Goal: Information Seeking & Learning: Learn about a topic

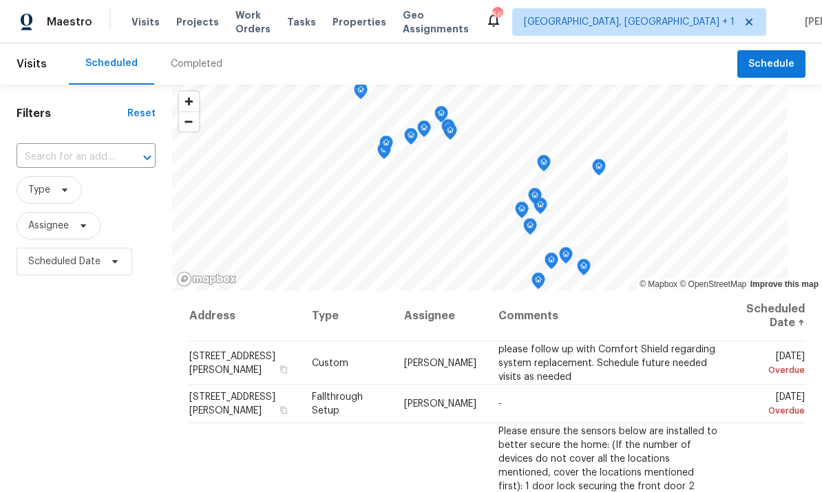
click at [188, 28] on span "Projects" at bounding box center [197, 22] width 43 height 14
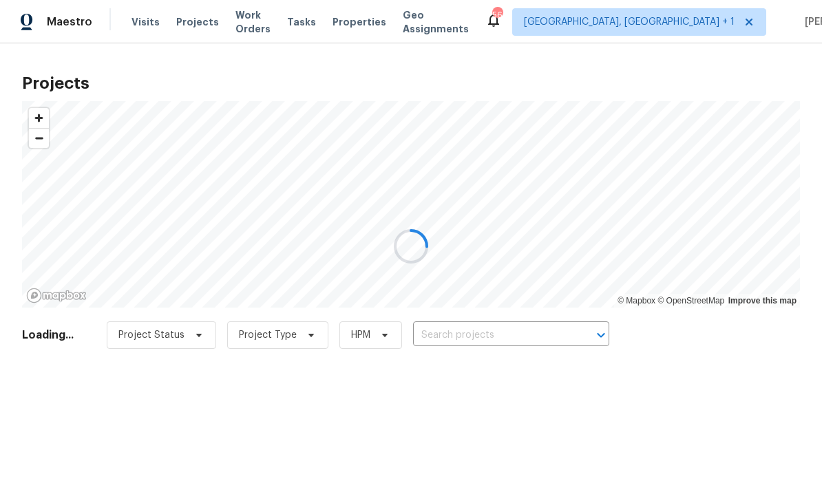
click at [471, 332] on div at bounding box center [411, 246] width 822 height 492
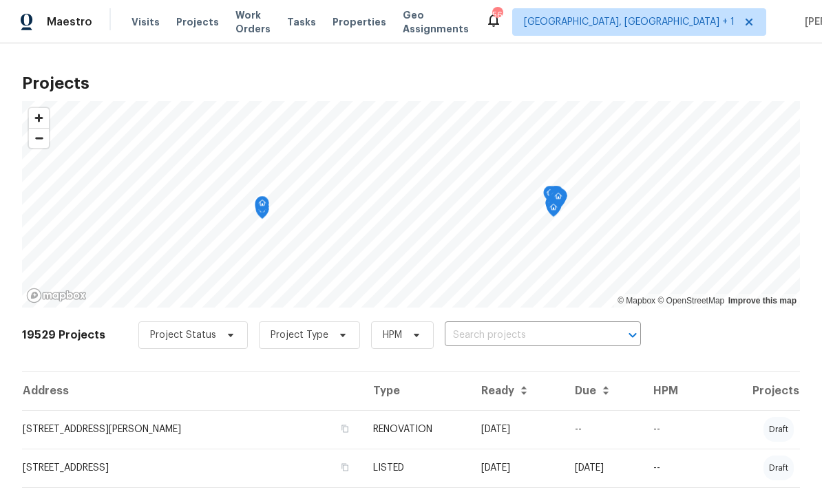
click at [482, 330] on input "text" at bounding box center [524, 335] width 158 height 21
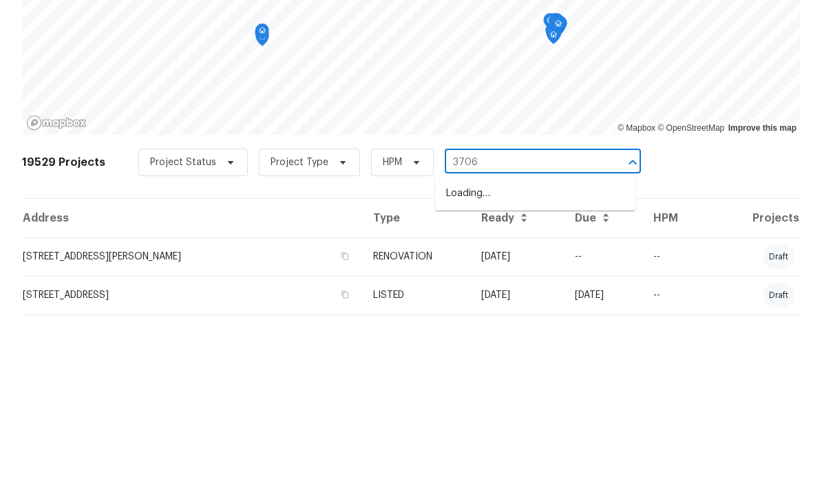
type input "3706"
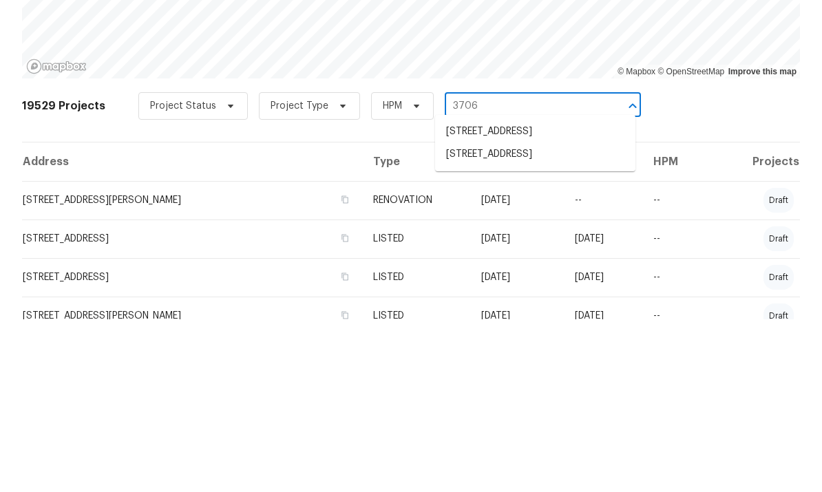
scroll to position [67, 0]
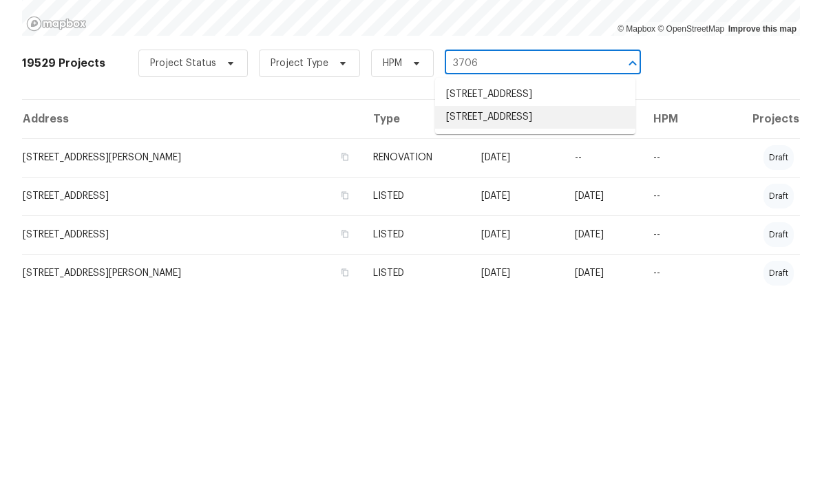
click at [559, 311] on li "3706 Chimney Ridge Pl Apt 8, Durham, NC 27713" at bounding box center [535, 322] width 200 height 23
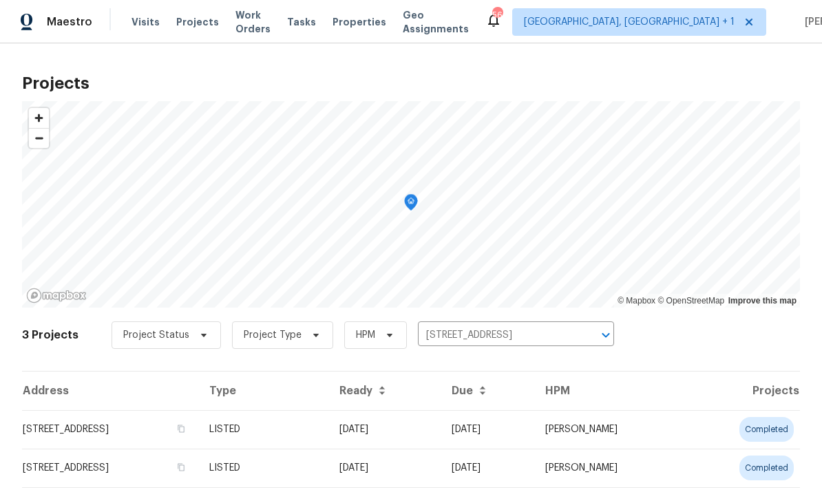
click at [198, 418] on td "3706 Chimney Ridge Pl Apt 8, Durham, NC 27713" at bounding box center [110, 429] width 176 height 39
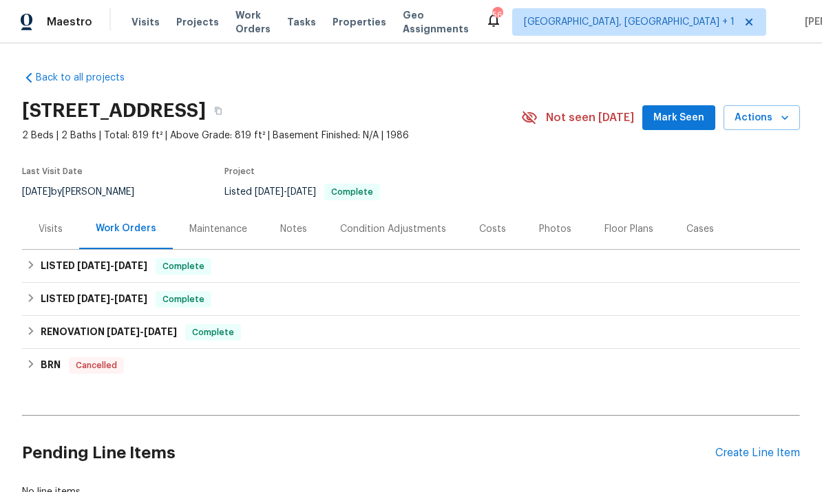
click at [635, 223] on div "Floor Plans" at bounding box center [629, 229] width 49 height 14
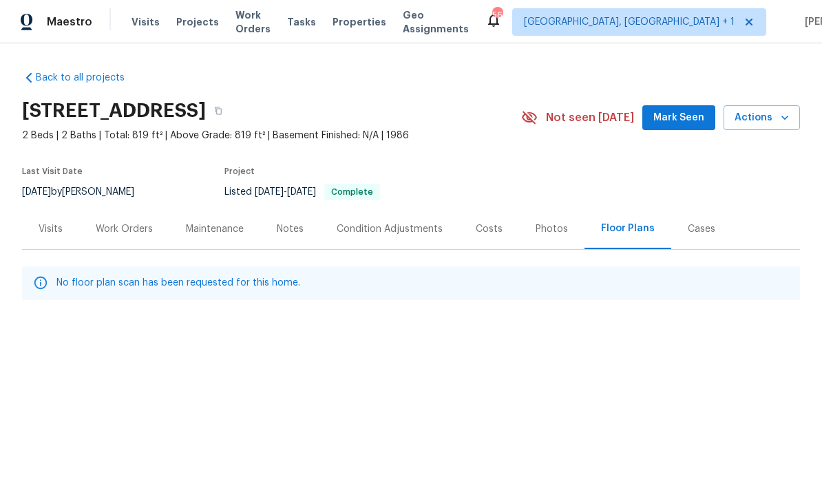
click at [131, 227] on div "Work Orders" at bounding box center [124, 229] width 57 height 14
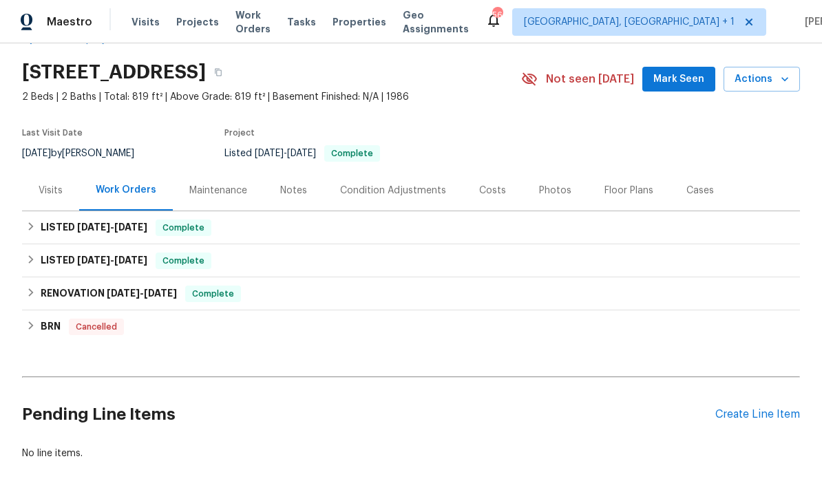
scroll to position [43, 0]
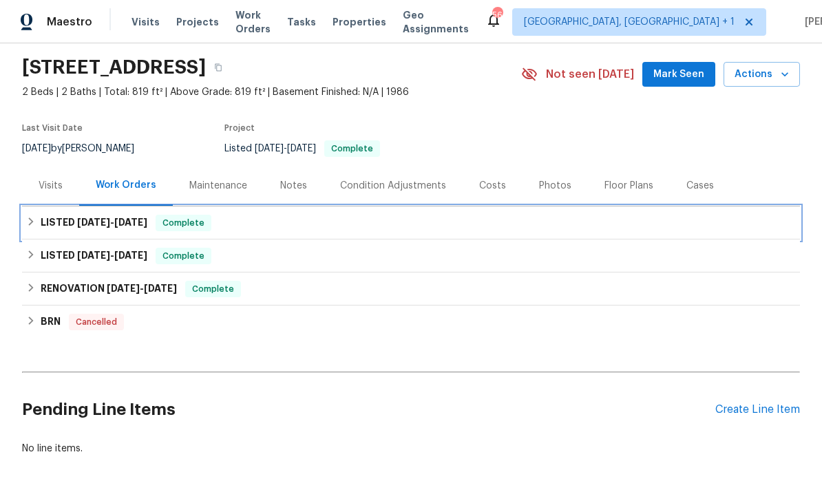
click at [171, 222] on span "Complete" at bounding box center [183, 223] width 53 height 14
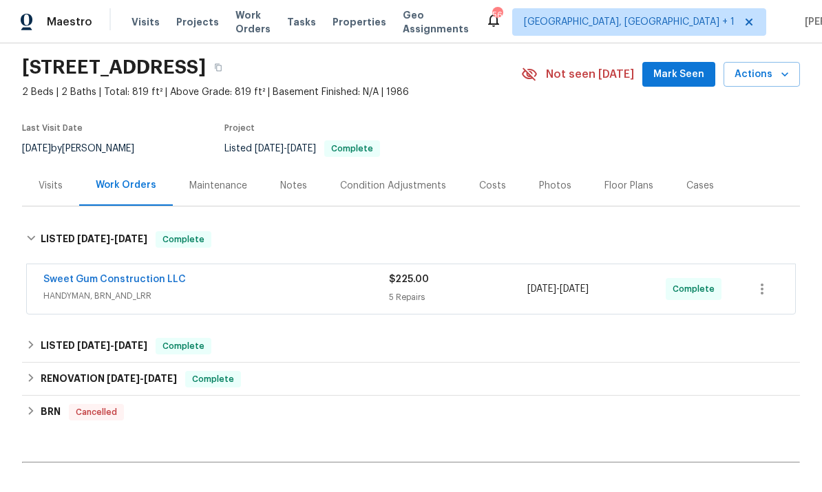
click at [131, 283] on link "Sweet Gum Construction LLC" at bounding box center [114, 280] width 143 height 10
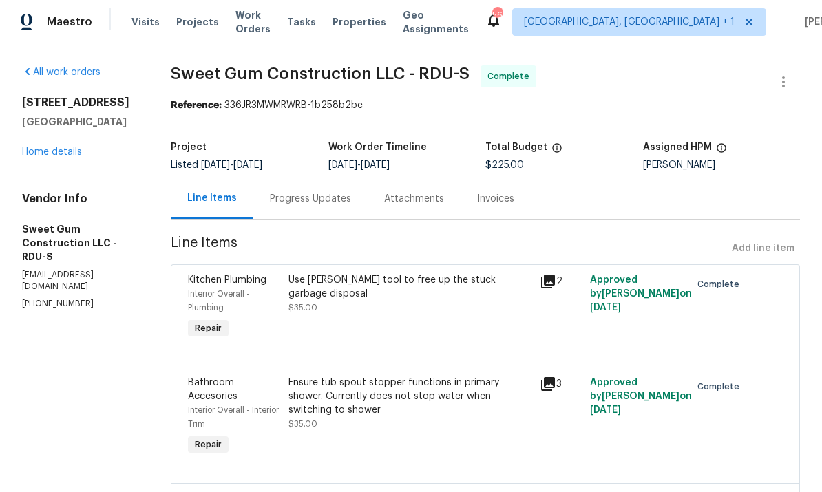
click at [78, 157] on link "Home details" at bounding box center [52, 152] width 60 height 10
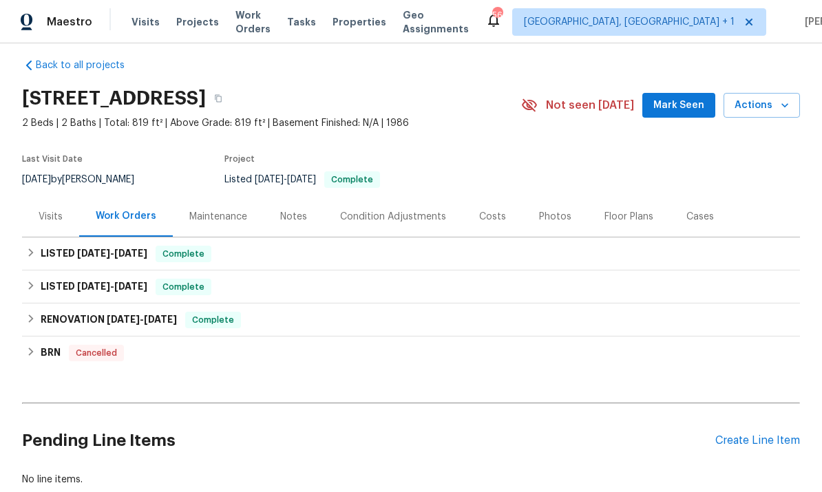
scroll to position [13, 0]
click at [45, 217] on div "Visits" at bounding box center [51, 216] width 24 height 14
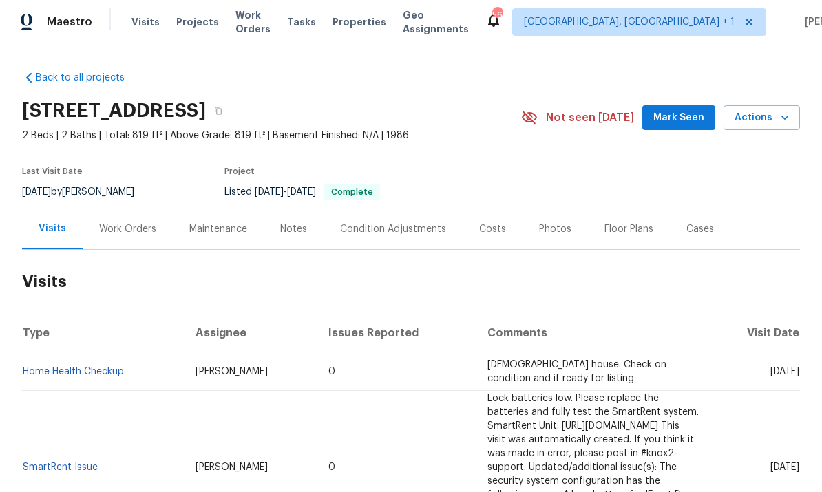
click at [627, 218] on div "Floor Plans" at bounding box center [629, 229] width 82 height 41
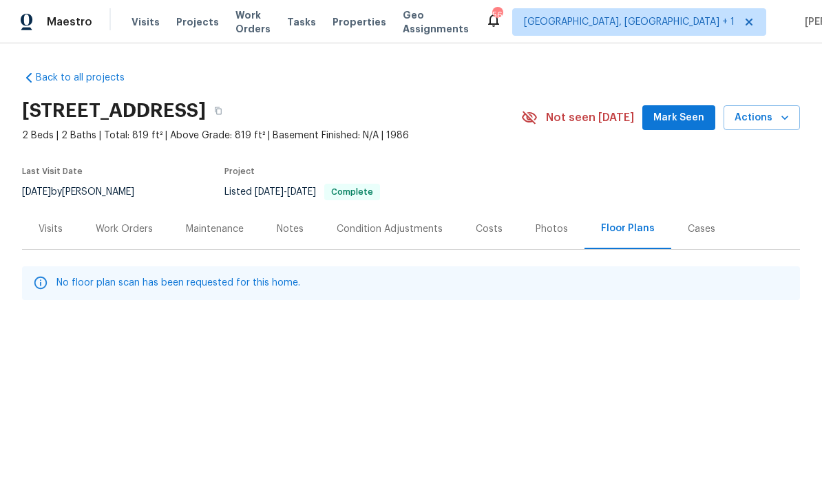
click at [554, 225] on div "Photos" at bounding box center [552, 229] width 32 height 14
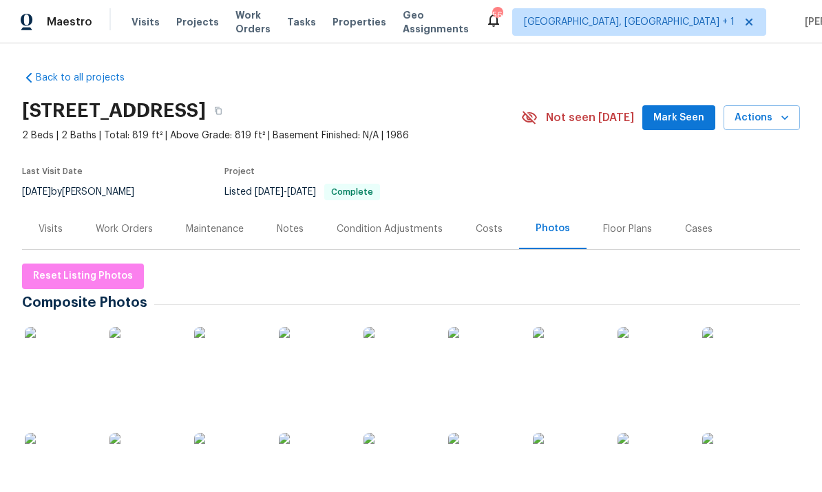
click at [629, 231] on div "Floor Plans" at bounding box center [627, 229] width 49 height 14
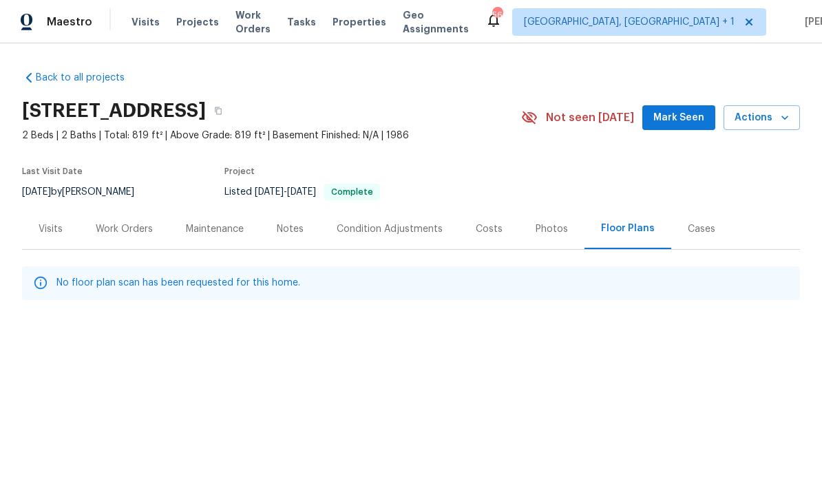
click at [545, 227] on div "Photos" at bounding box center [552, 229] width 32 height 14
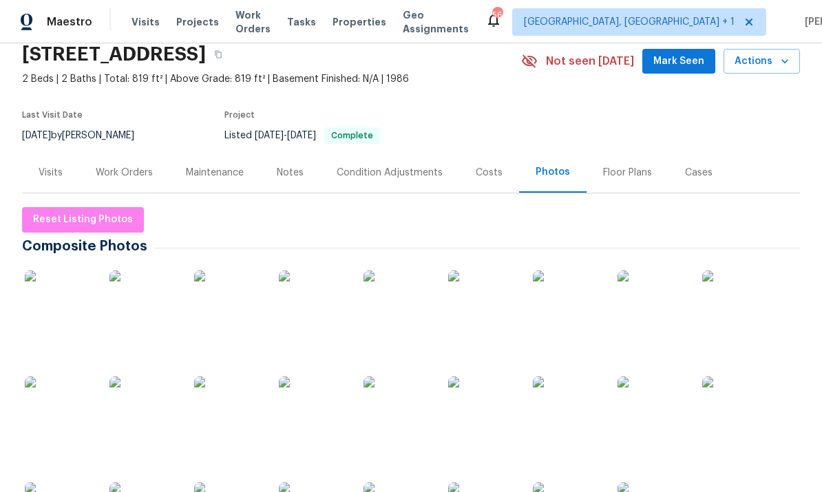
scroll to position [70, 0]
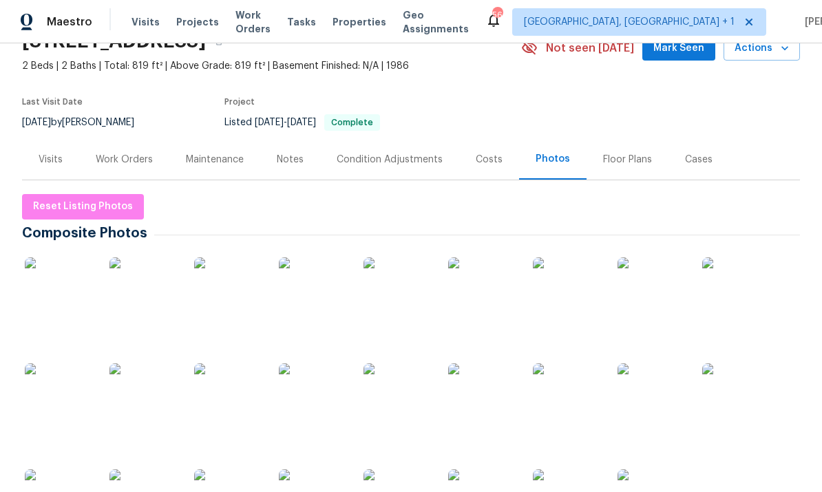
click at [85, 281] on img at bounding box center [59, 292] width 69 height 69
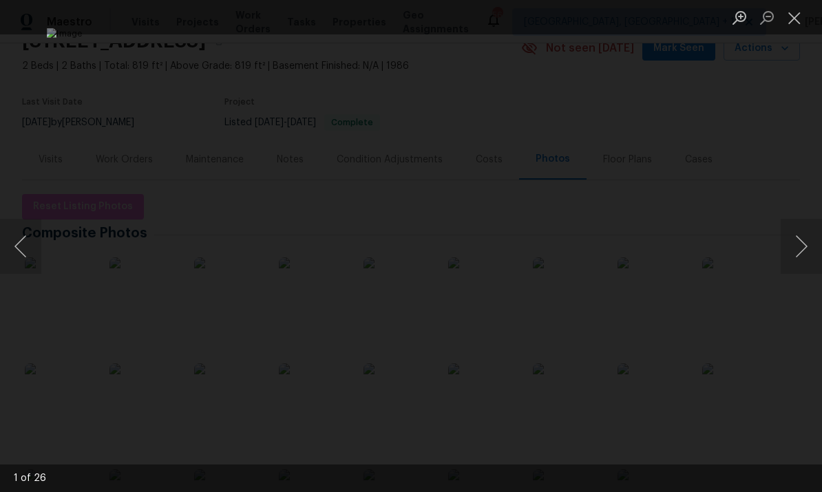
click at [819, 244] on button "Next image" at bounding box center [801, 246] width 41 height 55
click at [811, 244] on button "Next image" at bounding box center [801, 246] width 41 height 55
click at [810, 246] on button "Next image" at bounding box center [801, 246] width 41 height 55
click at [807, 247] on button "Next image" at bounding box center [801, 246] width 41 height 55
click at [802, 250] on button "Next image" at bounding box center [801, 246] width 41 height 55
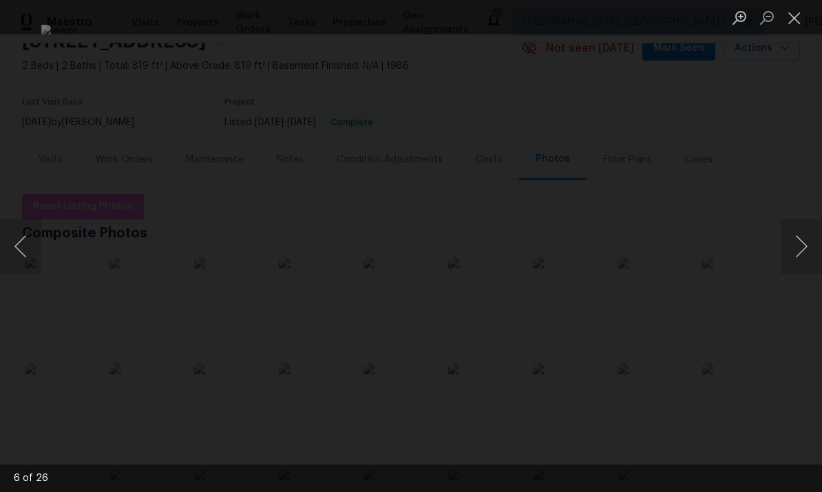
click at [807, 251] on button "Next image" at bounding box center [801, 246] width 41 height 55
click at [797, 253] on button "Next image" at bounding box center [801, 246] width 41 height 55
click at [799, 252] on button "Next image" at bounding box center [801, 246] width 41 height 55
click at [790, 255] on button "Next image" at bounding box center [801, 246] width 41 height 55
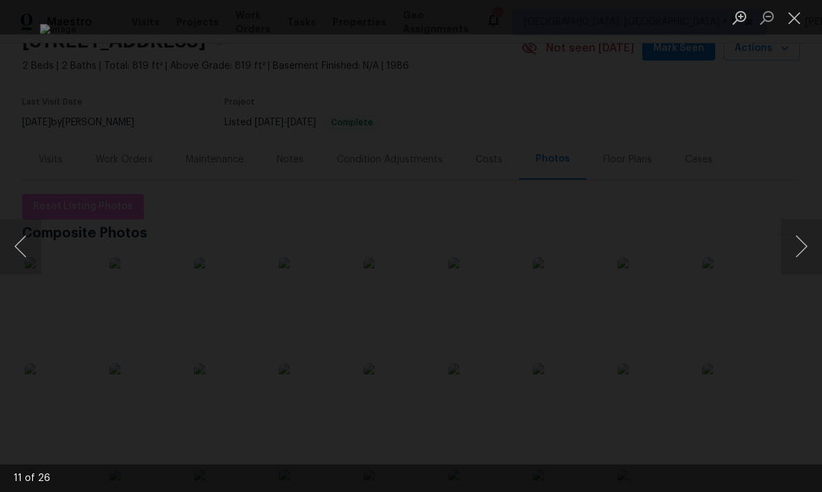
click at [795, 253] on button "Next image" at bounding box center [801, 246] width 41 height 55
click at [793, 255] on button "Next image" at bounding box center [801, 246] width 41 height 55
click at [790, 256] on button "Next image" at bounding box center [801, 246] width 41 height 55
click at [791, 258] on button "Next image" at bounding box center [801, 246] width 41 height 55
click at [808, 279] on div "Lightbox" at bounding box center [411, 246] width 822 height 492
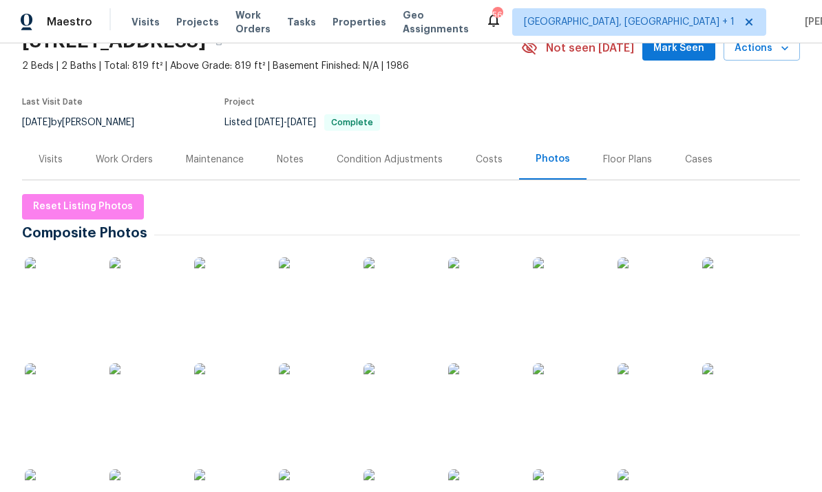
click at [47, 157] on div "Visits" at bounding box center [51, 160] width 24 height 14
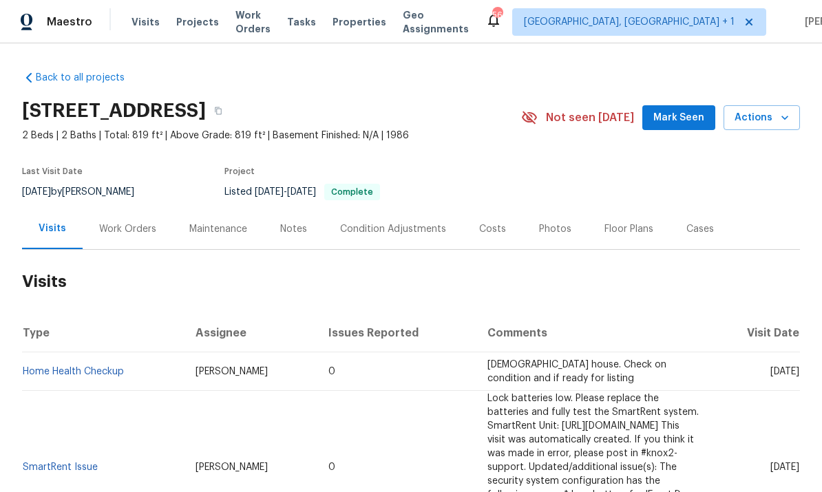
click at [122, 235] on div "Work Orders" at bounding box center [127, 229] width 57 height 14
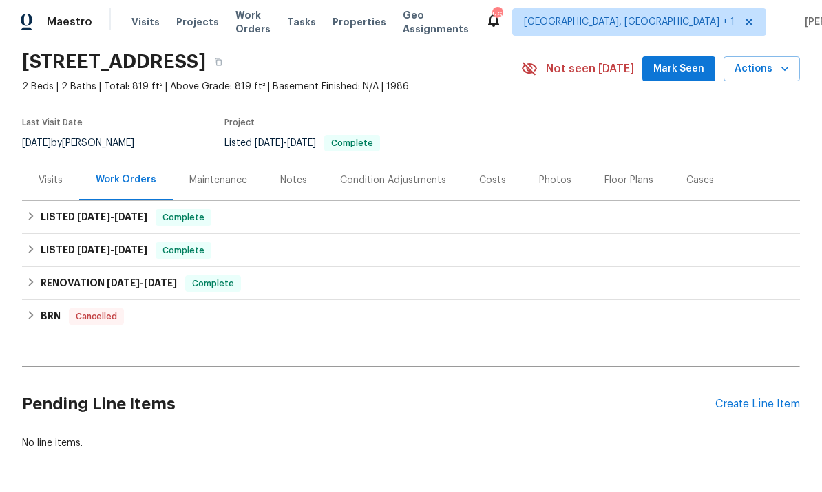
scroll to position [48, 0]
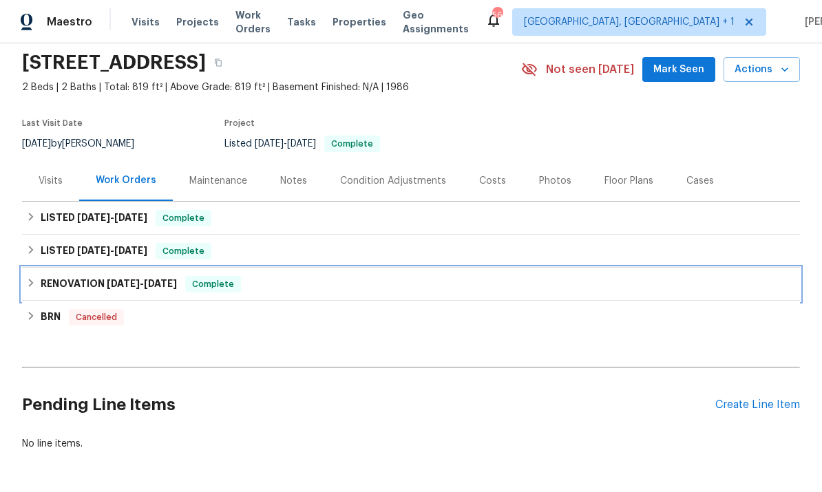
click at [147, 288] on span "5/6/23" at bounding box center [160, 284] width 33 height 10
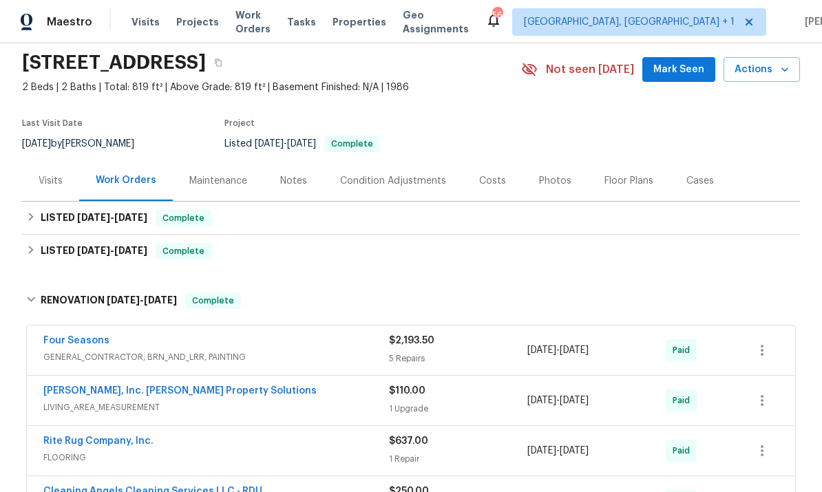
click at [299, 185] on div "Notes" at bounding box center [293, 181] width 27 height 14
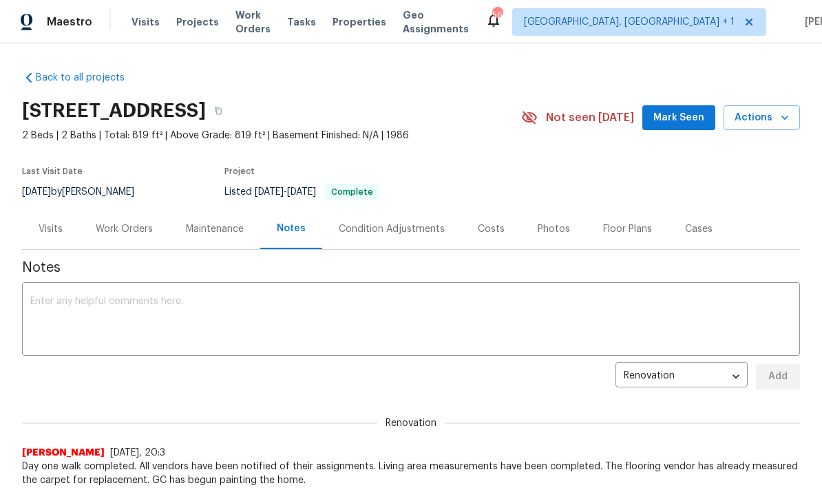
click at [118, 220] on div "Work Orders" at bounding box center [124, 229] width 90 height 41
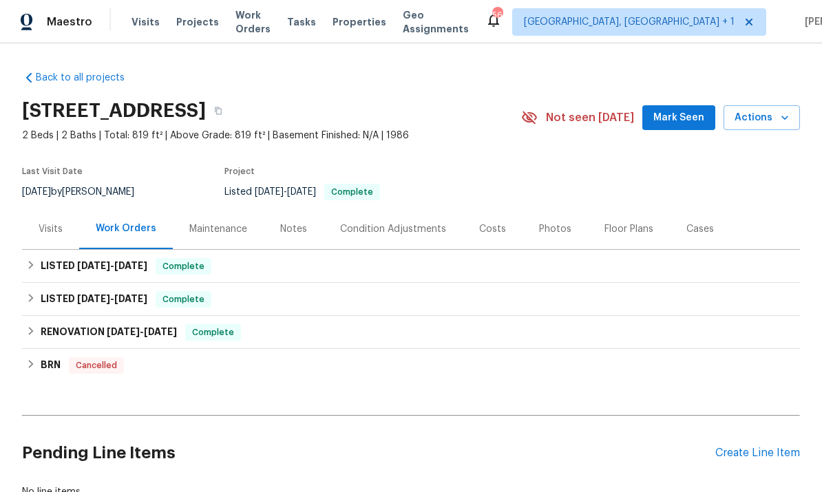
click at [59, 228] on div "Visits" at bounding box center [51, 229] width 24 height 14
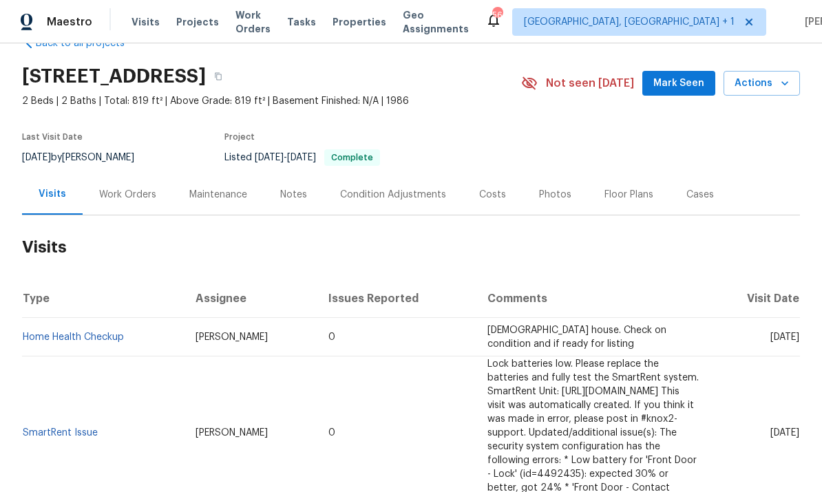
scroll to position [37, 0]
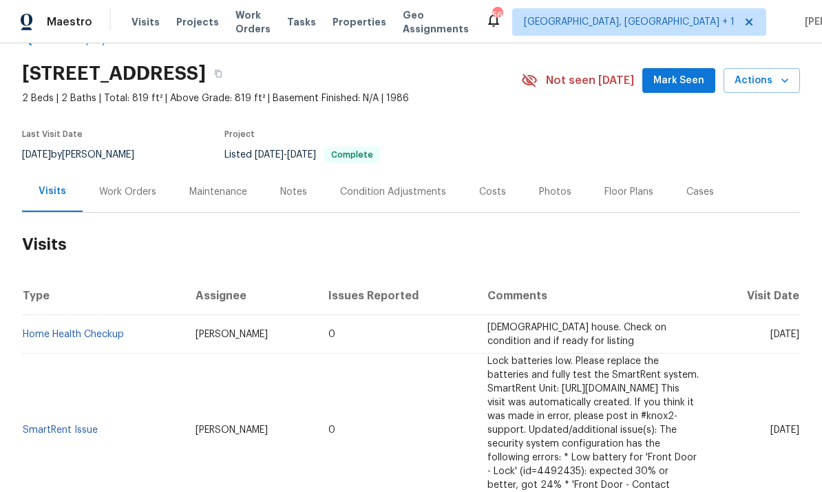
click at [521, 343] on td "3 year old house. Check on condition and if ready for listing" at bounding box center [592, 334] width 233 height 39
click at [487, 331] on span "3 year old house. Check on condition and if ready for listing" at bounding box center [576, 334] width 179 height 23
click at [206, 326] on td "Nicholas Russell" at bounding box center [252, 334] width 134 height 39
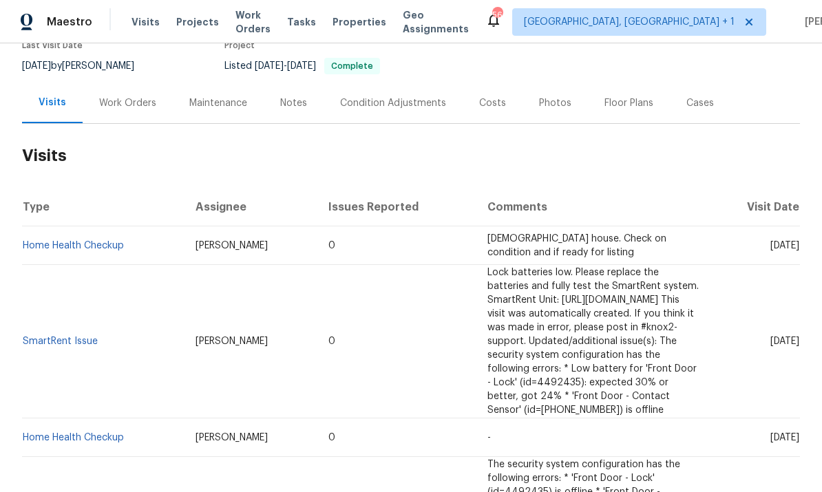
scroll to position [140, 0]
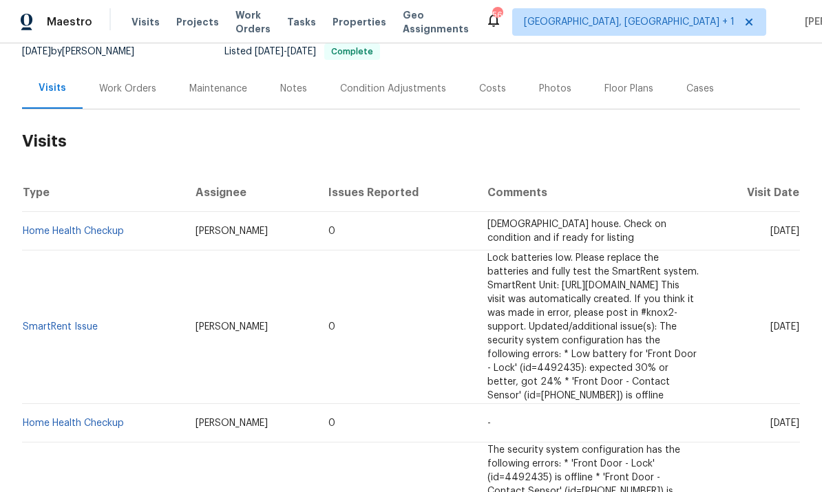
click at [89, 233] on link "Home Health Checkup" at bounding box center [73, 232] width 101 height 10
